Goal: Check status

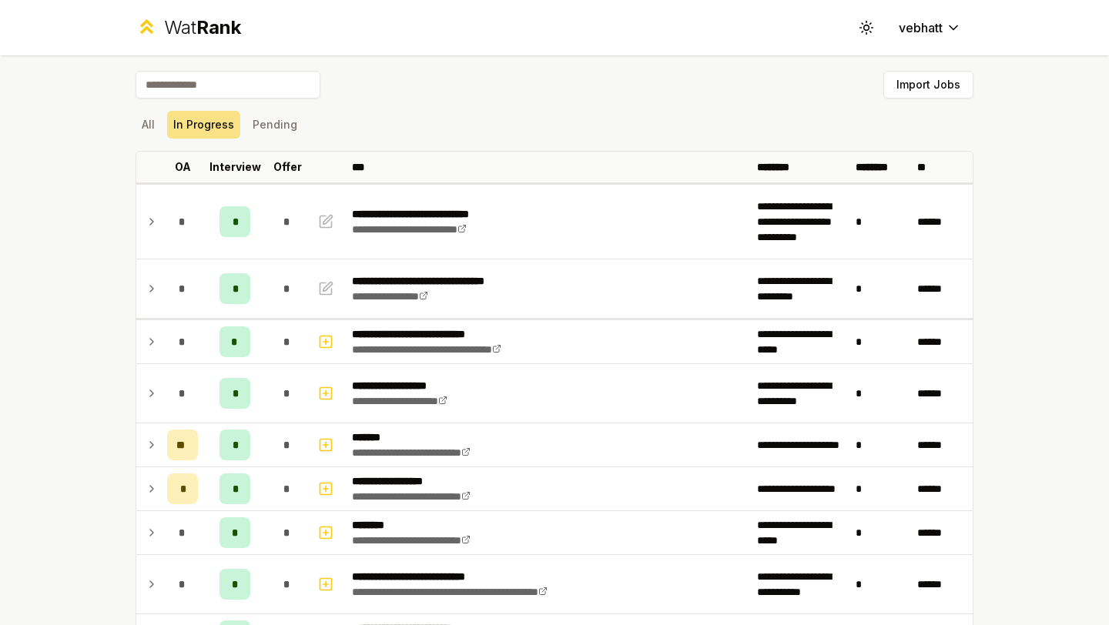
scroll to position [18, 0]
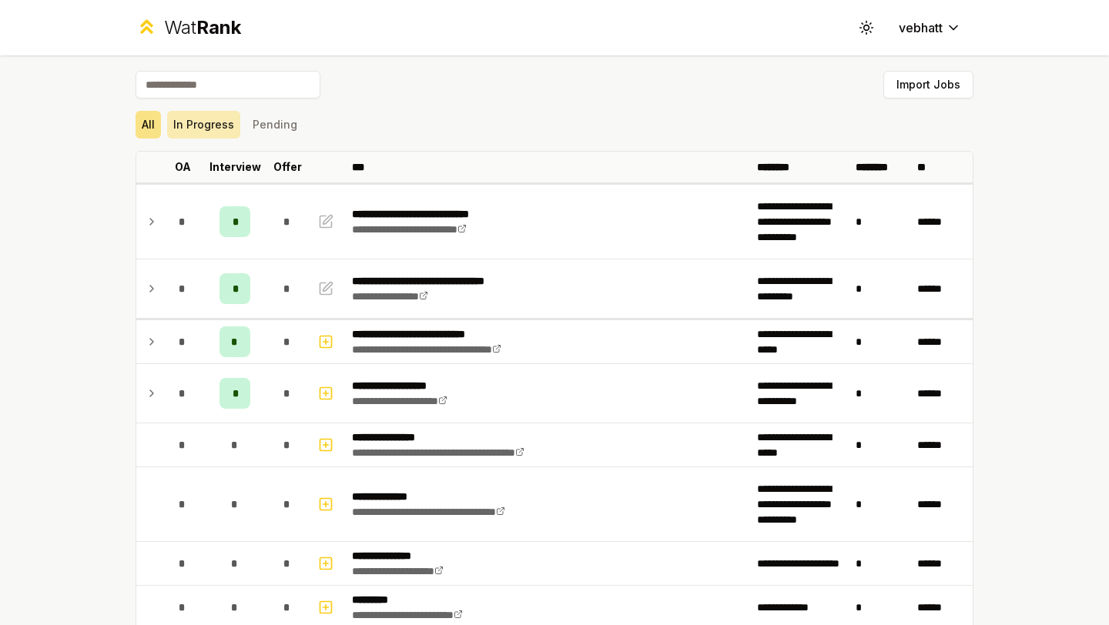
click at [187, 113] on button "In Progress" at bounding box center [203, 125] width 73 height 28
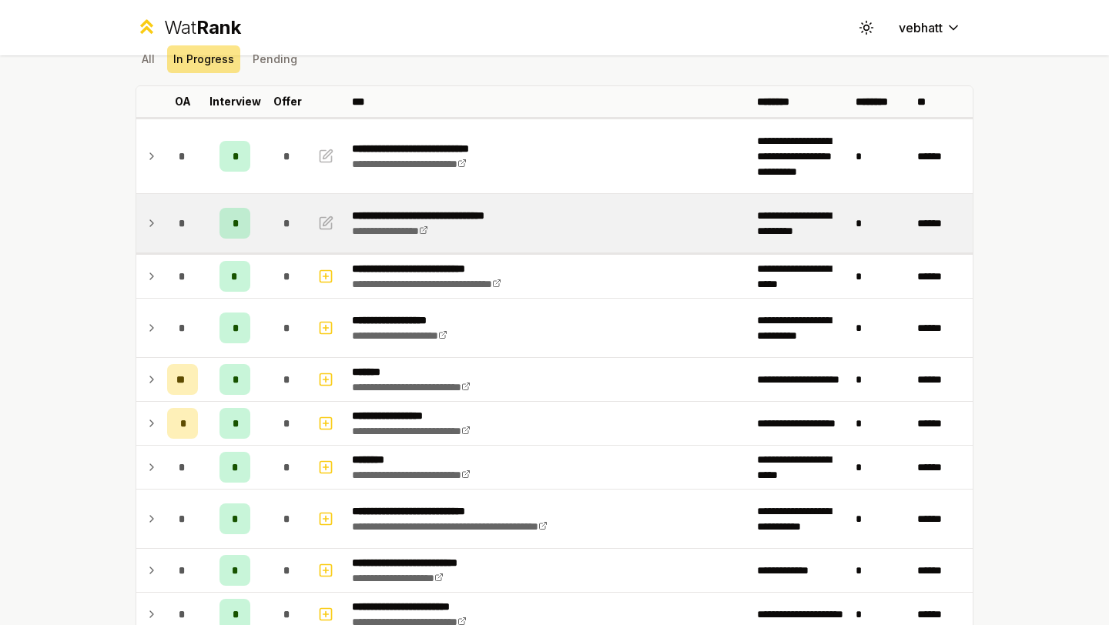
scroll to position [5, 0]
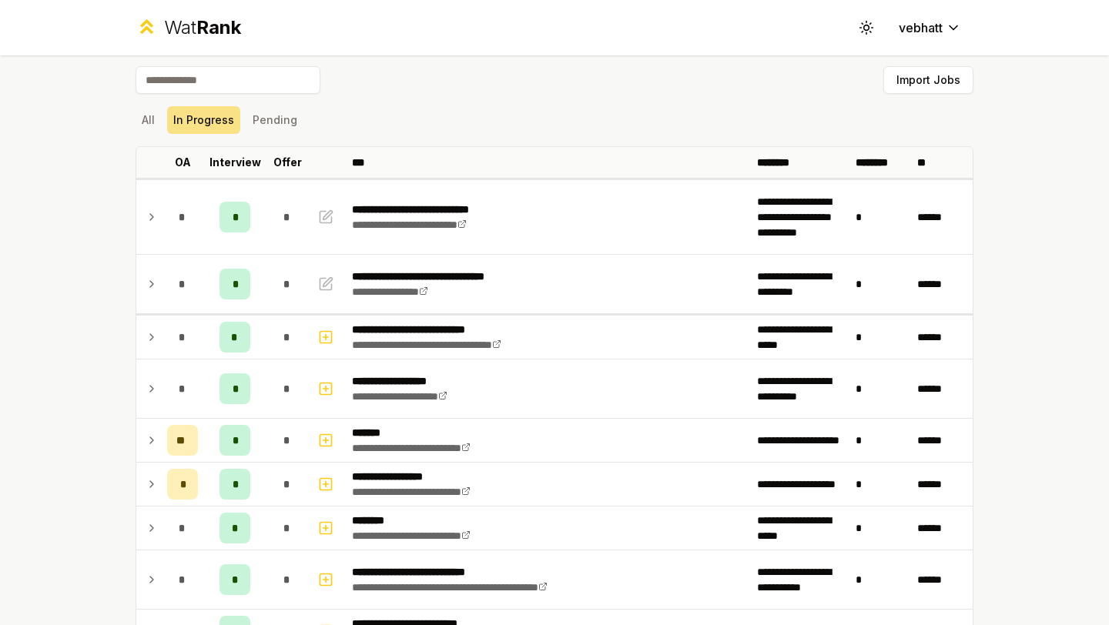
click at [256, 118] on button "Pending" at bounding box center [274, 120] width 57 height 28
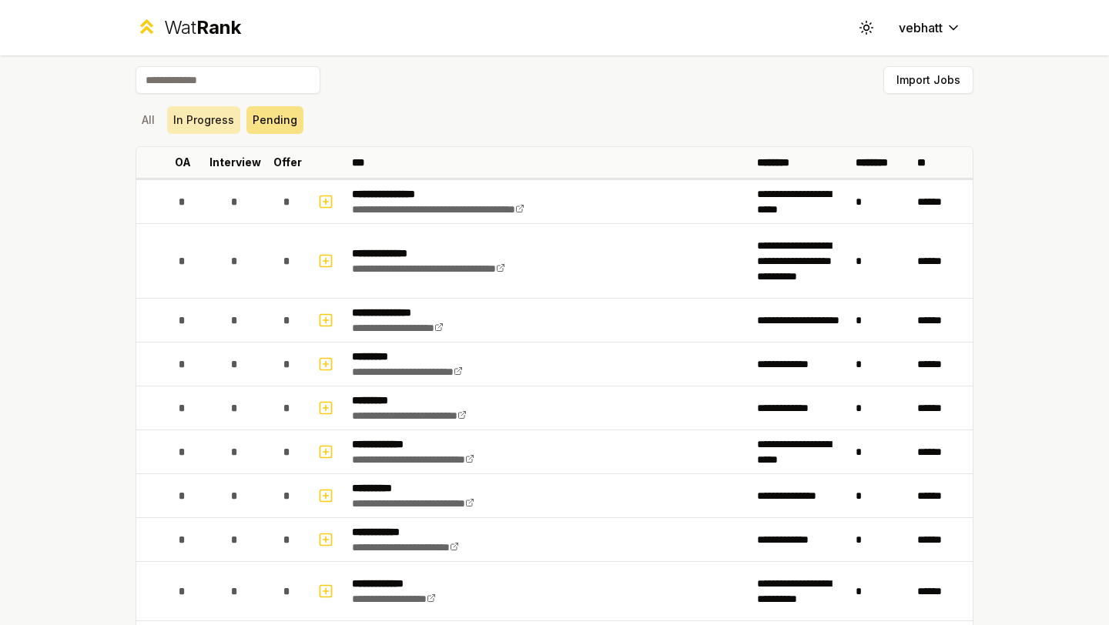
click at [198, 114] on button "In Progress" at bounding box center [203, 120] width 73 height 28
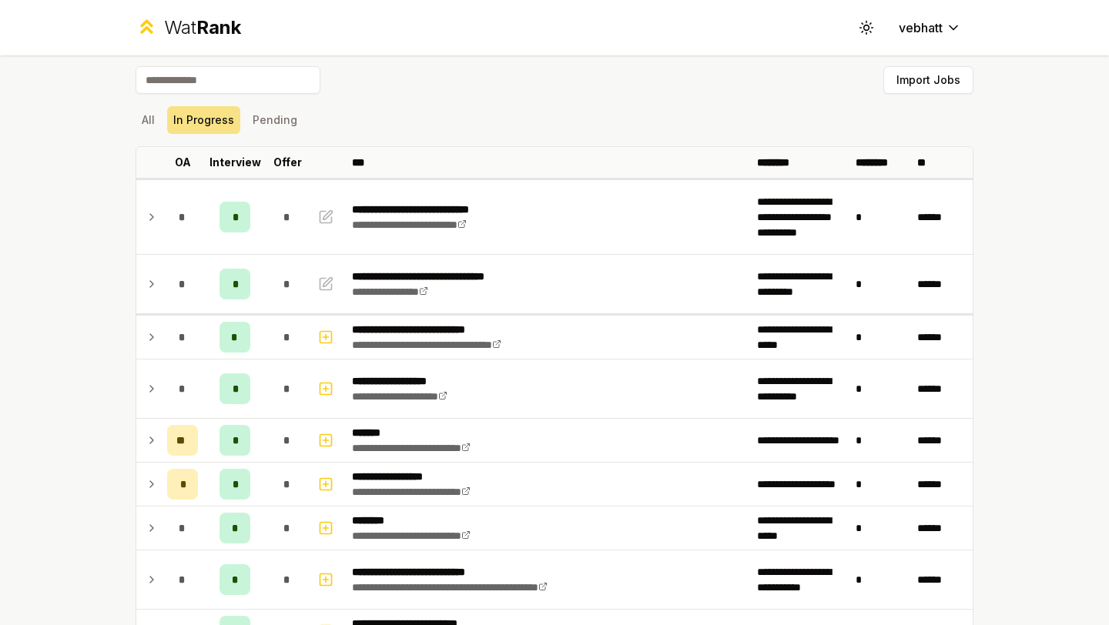
click at [240, 115] on div "All In Progress Pending" at bounding box center [555, 120] width 838 height 28
click at [221, 115] on button "In Progress" at bounding box center [203, 120] width 73 height 28
